Goal: Information Seeking & Learning: Learn about a topic

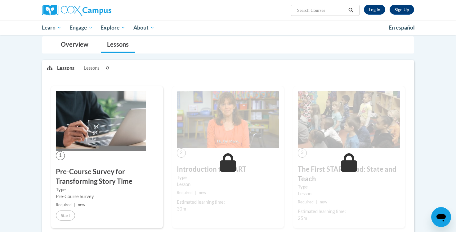
scroll to position [56, 0]
click at [376, 11] on link "Log In" at bounding box center [374, 10] width 21 height 10
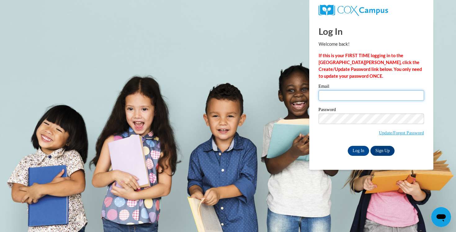
click at [339, 98] on input "Email" at bounding box center [372, 95] width 106 height 11
type input "morrissierra260@gmail.com"
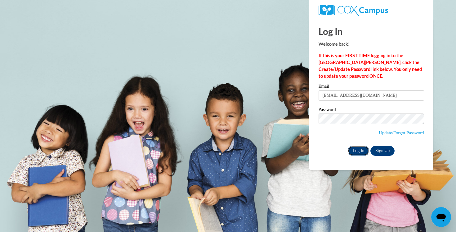
click at [364, 152] on input "Log In" at bounding box center [359, 151] width 22 height 10
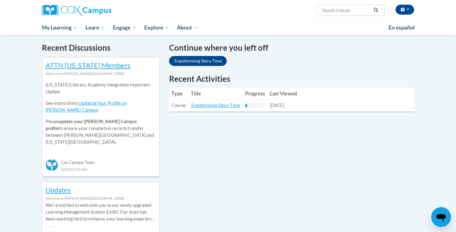
scroll to position [184, 0]
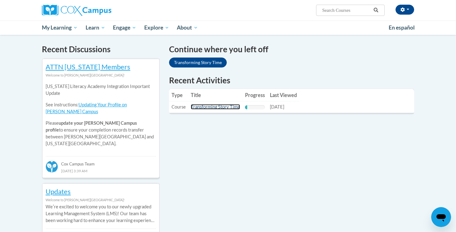
click at [213, 109] on link "Transforming Story Time" at bounding box center [215, 106] width 49 height 5
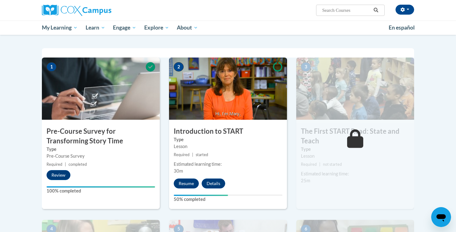
scroll to position [115, 0]
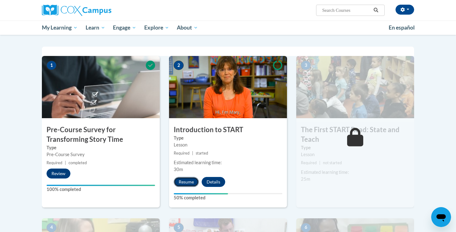
click at [190, 181] on button "Resume" at bounding box center [186, 182] width 25 height 10
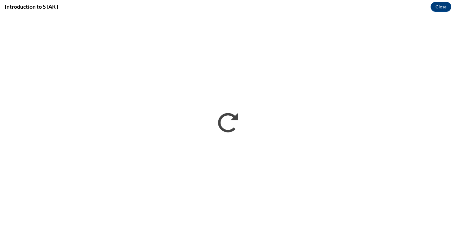
scroll to position [0, 0]
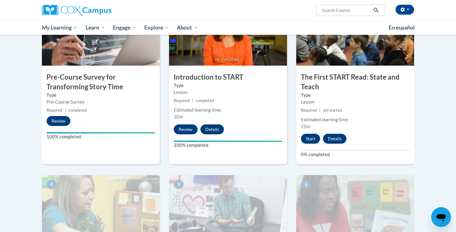
scroll to position [169, 0]
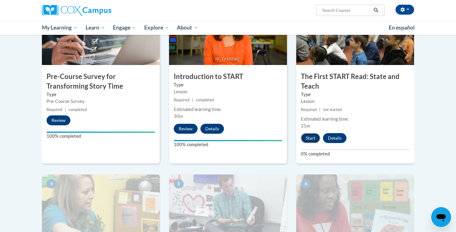
click at [309, 138] on button "Start" at bounding box center [310, 138] width 19 height 10
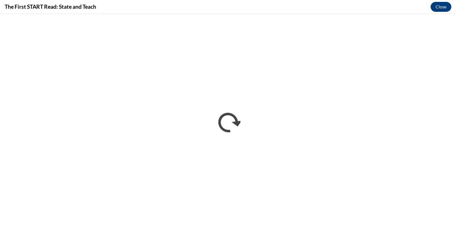
scroll to position [0, 0]
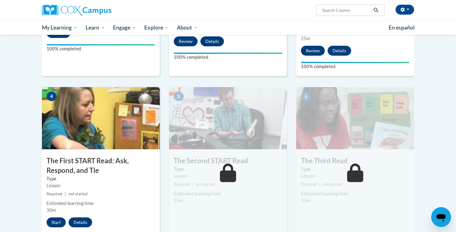
scroll to position [263, 0]
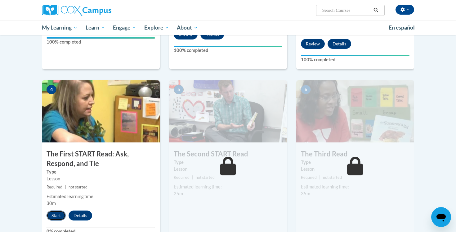
click at [59, 216] on button "Start" at bounding box center [56, 215] width 19 height 10
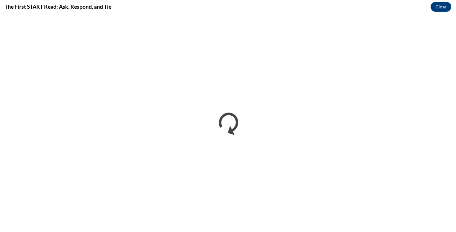
scroll to position [0, 0]
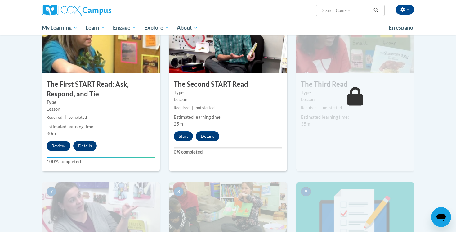
scroll to position [331, 0]
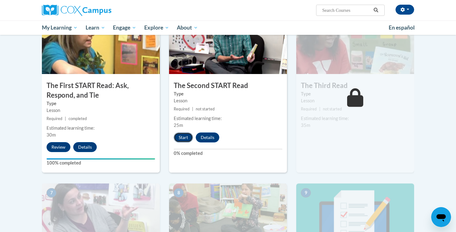
click at [181, 138] on button "Start" at bounding box center [183, 137] width 19 height 10
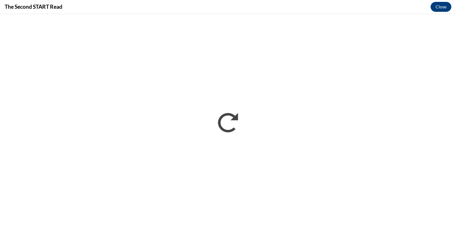
scroll to position [0, 0]
